Goal: Information Seeking & Learning: Learn about a topic

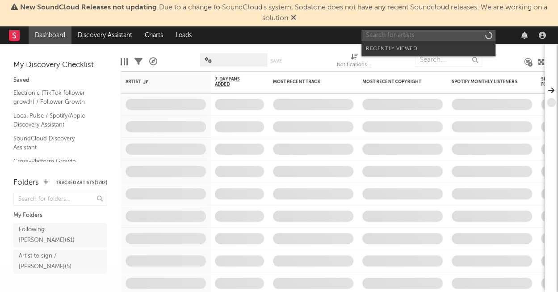
click at [407, 30] on input "text" at bounding box center [429, 35] width 134 height 11
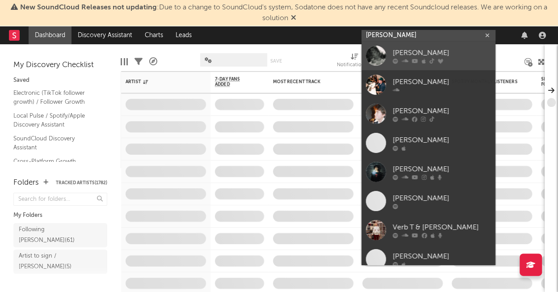
type input "[PERSON_NAME]"
click at [414, 54] on div "[PERSON_NAME]" at bounding box center [442, 52] width 98 height 11
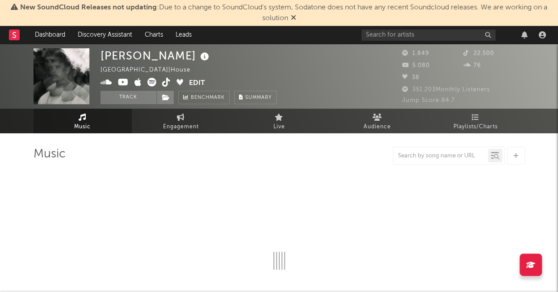
select select "1w"
